Goal: Task Accomplishment & Management: Use online tool/utility

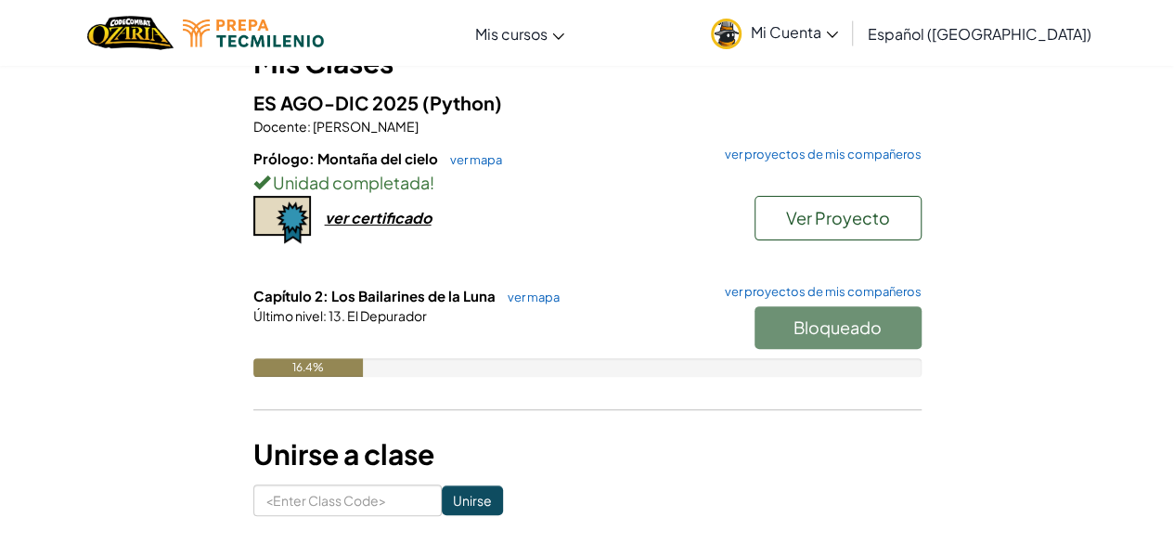
scroll to position [208, 0]
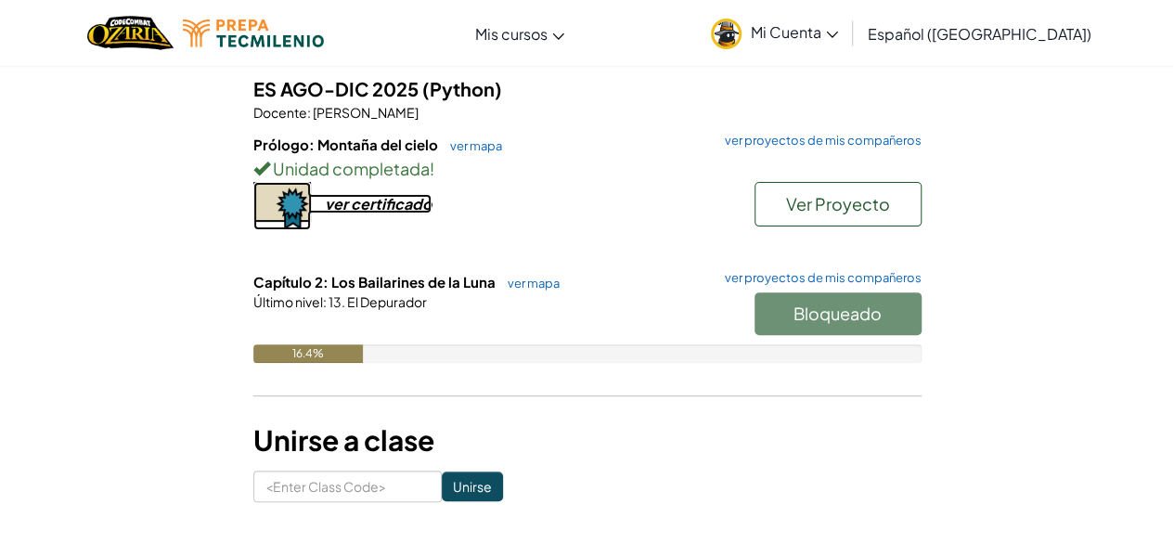
click at [402, 197] on div "ver certificado" at bounding box center [378, 203] width 107 height 19
click at [802, 199] on span "Ver Proyecto" at bounding box center [838, 203] width 104 height 21
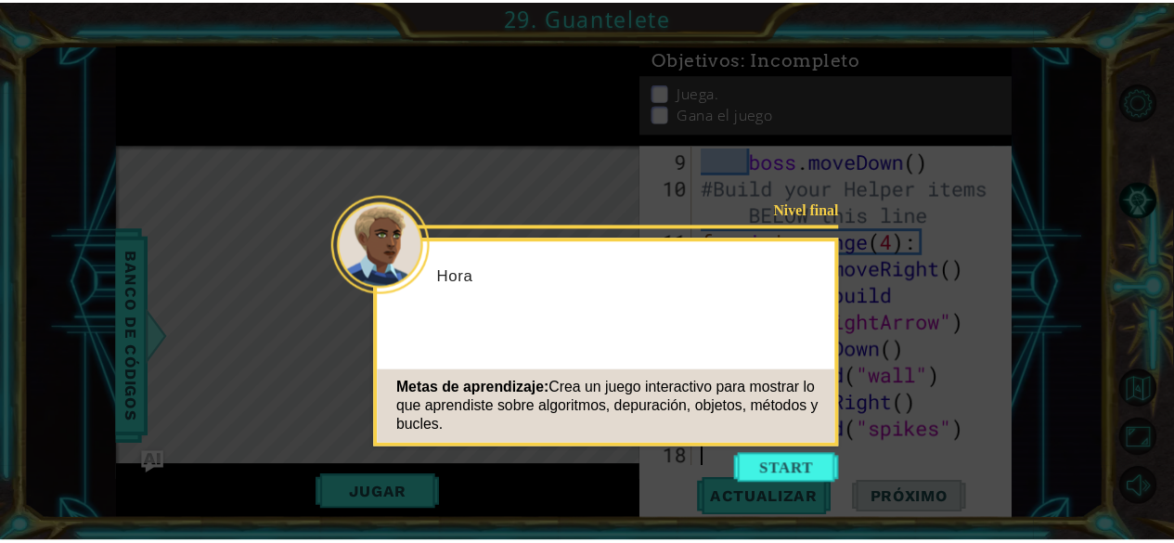
scroll to position [323, 0]
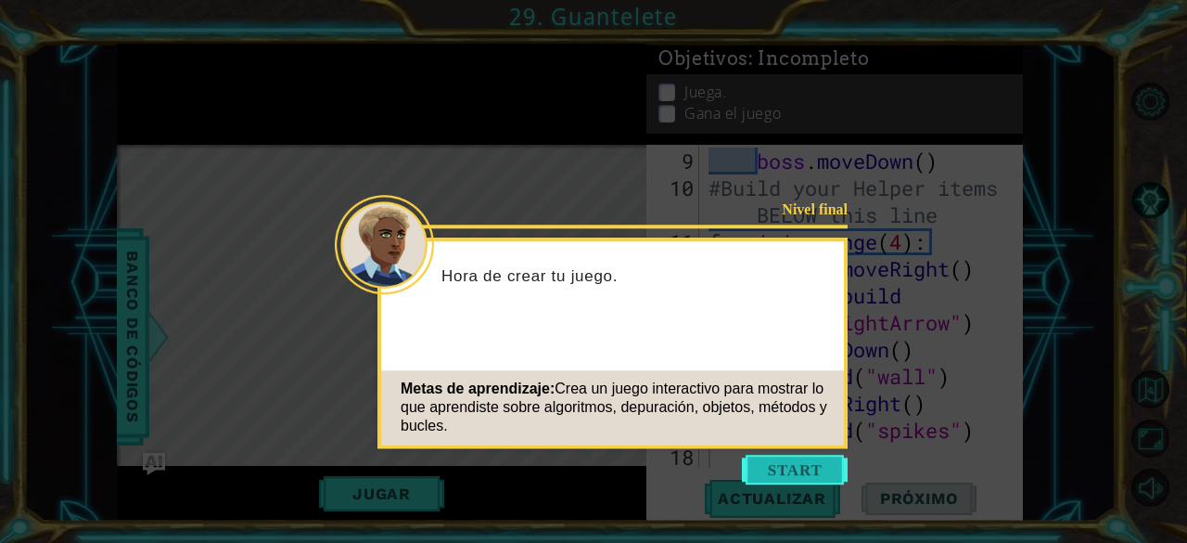
click at [823, 478] on button "Start" at bounding box center [795, 470] width 106 height 30
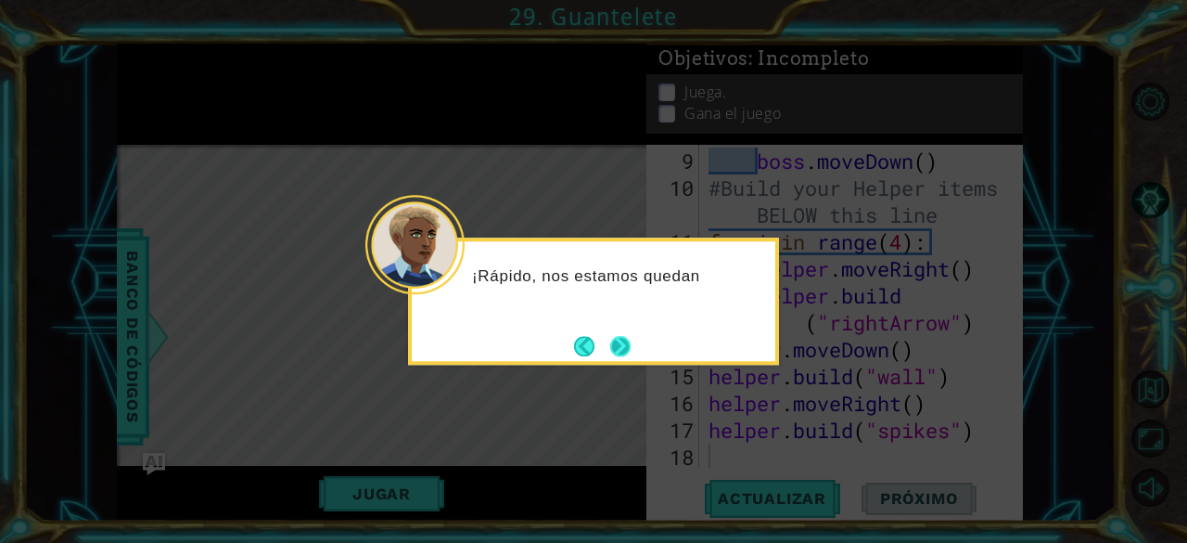
click at [620, 343] on button "Next" at bounding box center [620, 346] width 20 height 20
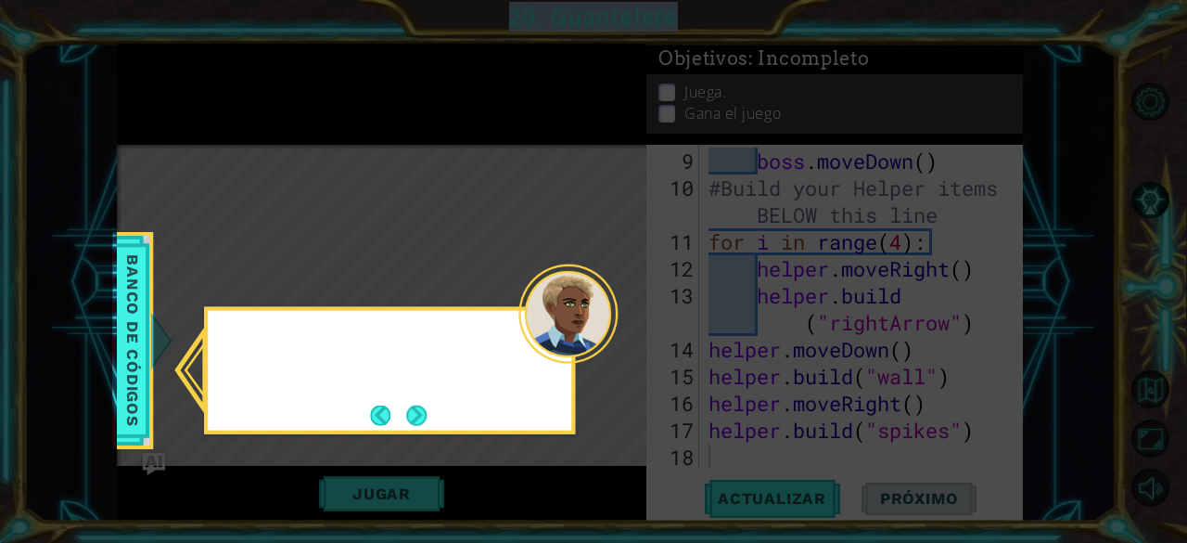
click at [620, 343] on icon at bounding box center [593, 271] width 1187 height 543
click at [391, 421] on button "Back" at bounding box center [388, 414] width 36 height 20
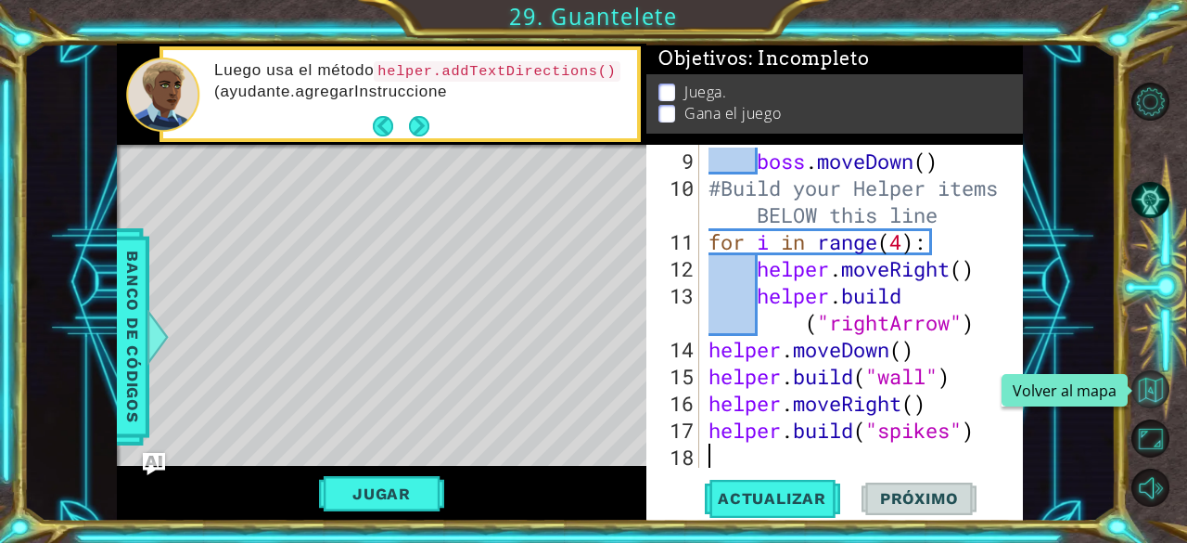
click at [1149, 394] on button "Volver al mapa" at bounding box center [1151, 389] width 38 height 38
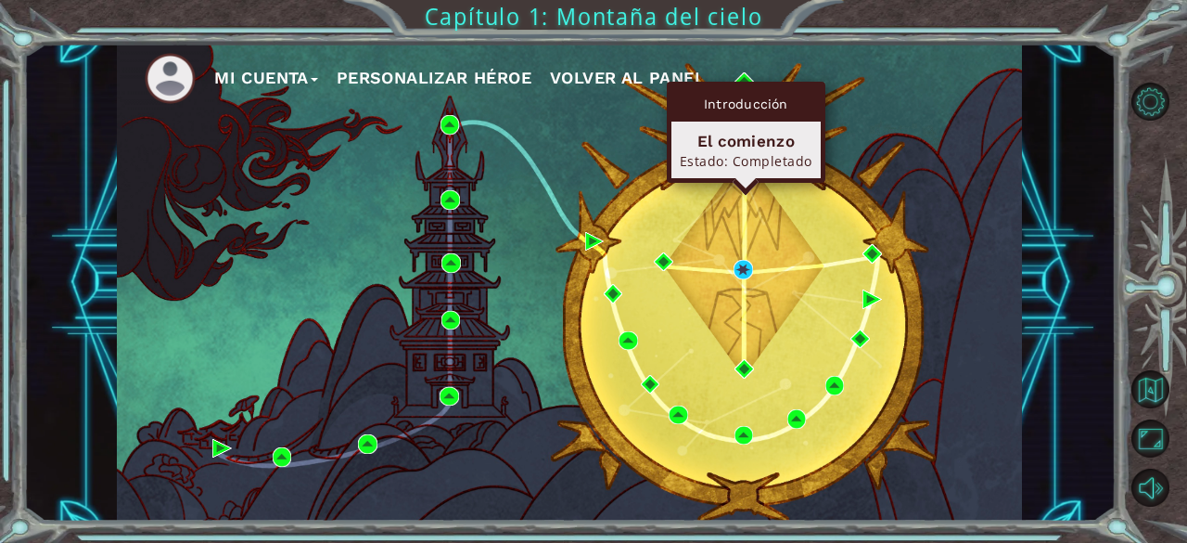
click at [742, 83] on div "Introducción El comienzo Estado: Completado" at bounding box center [746, 132] width 159 height 101
click at [750, 84] on div "Introducción El comienzo Estado: Completado" at bounding box center [746, 132] width 159 height 101
click at [750, 83] on div "Introducción El comienzo Estado: Completado" at bounding box center [746, 132] width 159 height 101
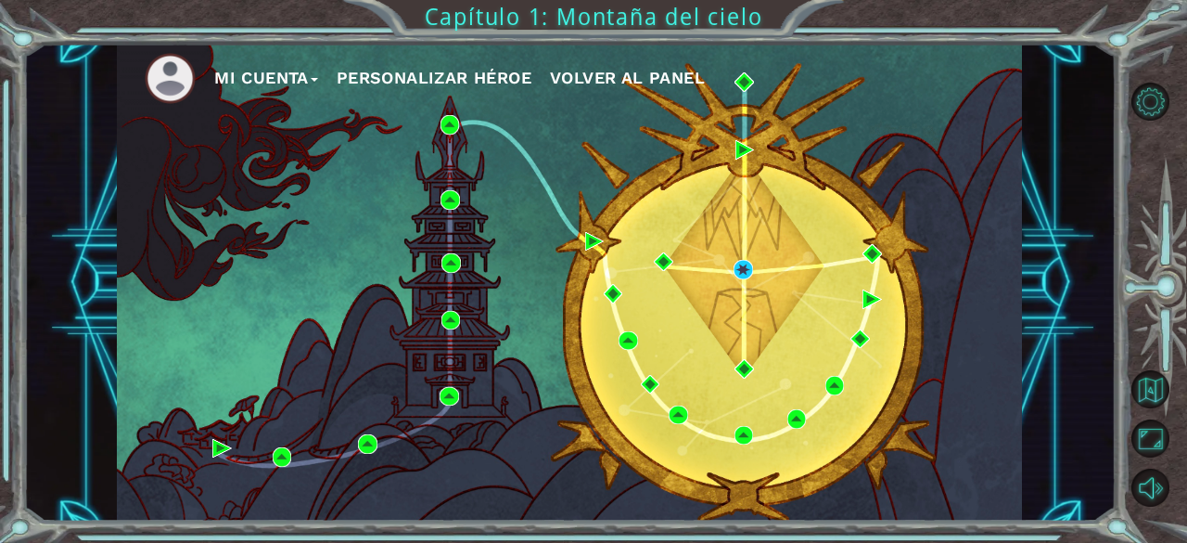
drag, startPoint x: 746, startPoint y: 153, endPoint x: 664, endPoint y: 149, distance: 81.7
click at [664, 149] on div "Mi Cuenta Personalizar héroe Volver al panel" at bounding box center [569, 283] width 905 height 478
click at [670, 83] on span "Volver al panel" at bounding box center [627, 77] width 155 height 19
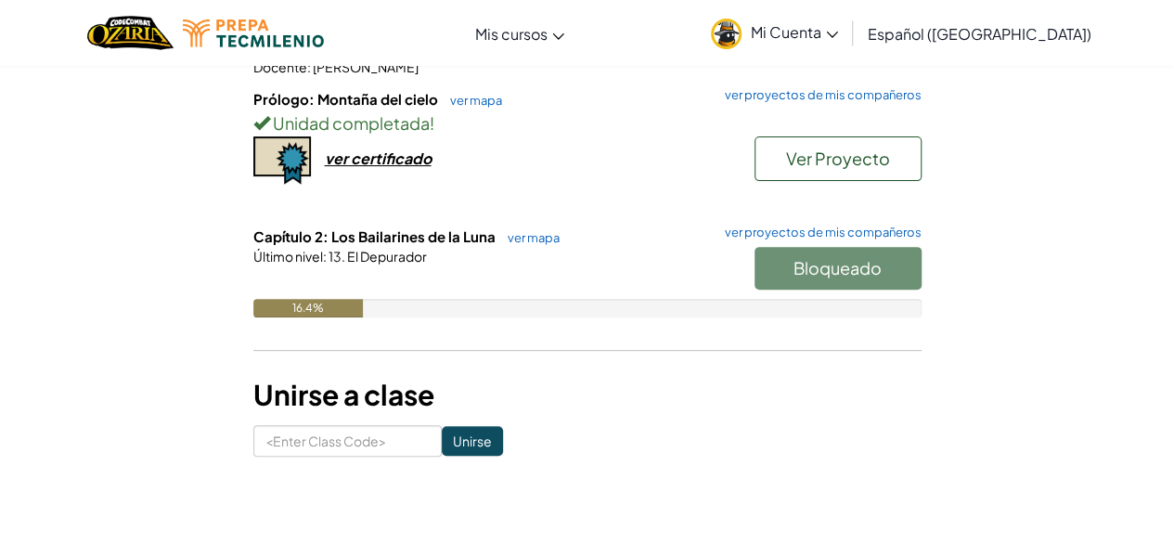
scroll to position [217, 0]
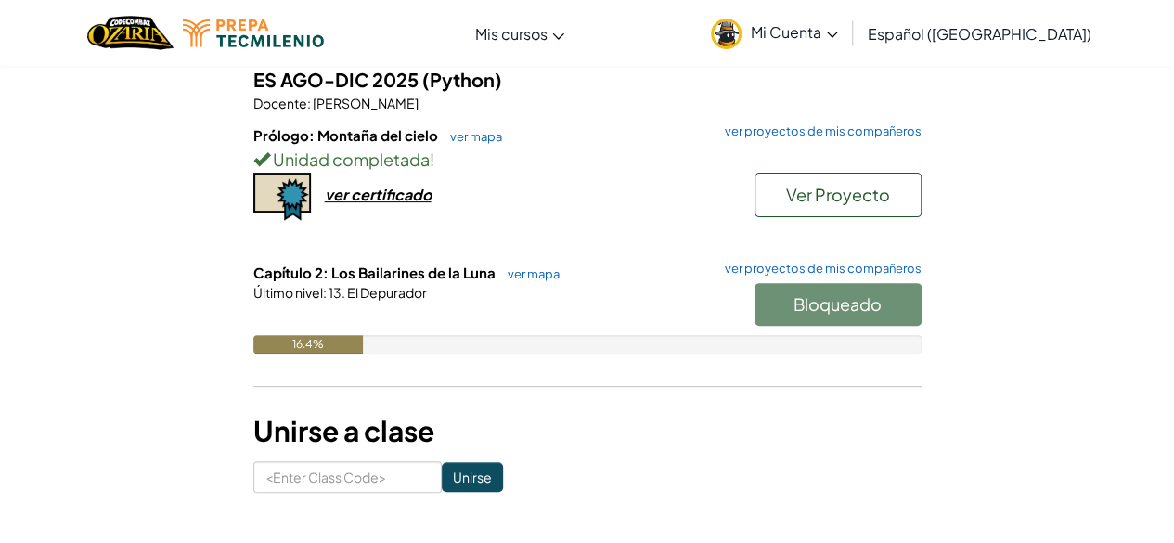
click at [837, 306] on div "Bloqueado" at bounding box center [829, 309] width 186 height 52
click at [484, 137] on link "ver mapa" at bounding box center [471, 136] width 61 height 15
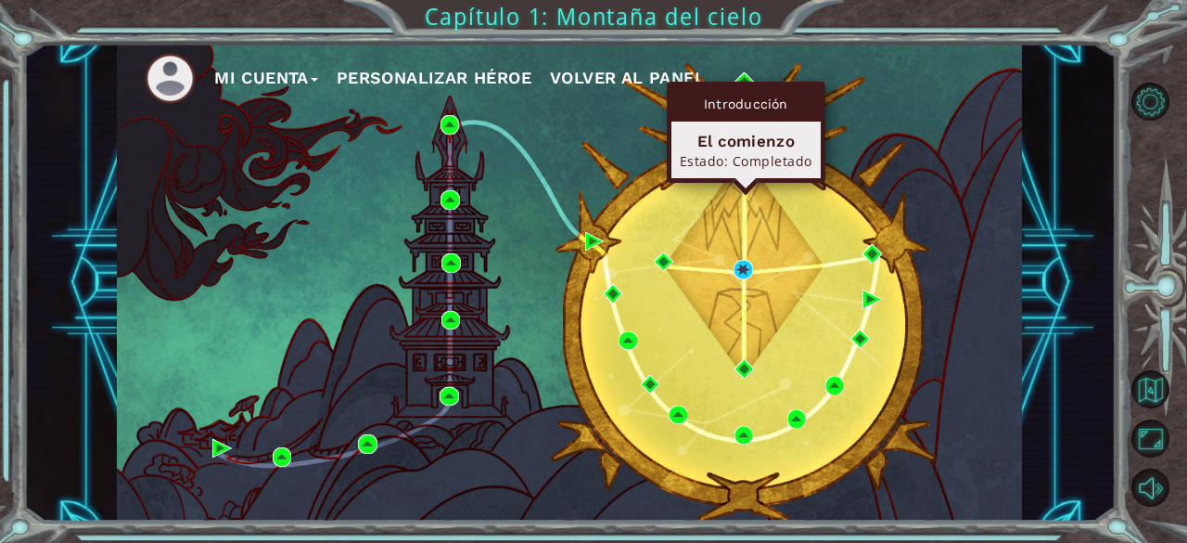
click at [734, 83] on div "Introducción El comienzo Estado: Completado" at bounding box center [746, 132] width 159 height 101
click at [751, 74] on img at bounding box center [744, 81] width 19 height 19
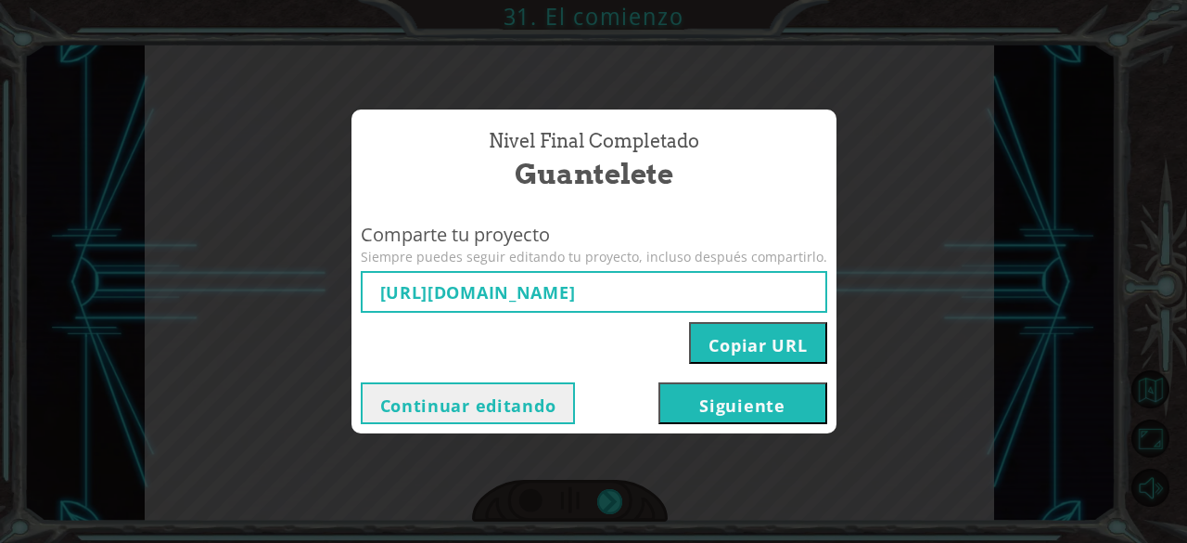
type input "[URL][DOMAIN_NAME]"
click at [744, 347] on button "Copiar URL" at bounding box center [757, 343] width 137 height 42
